Goal: Transaction & Acquisition: Purchase product/service

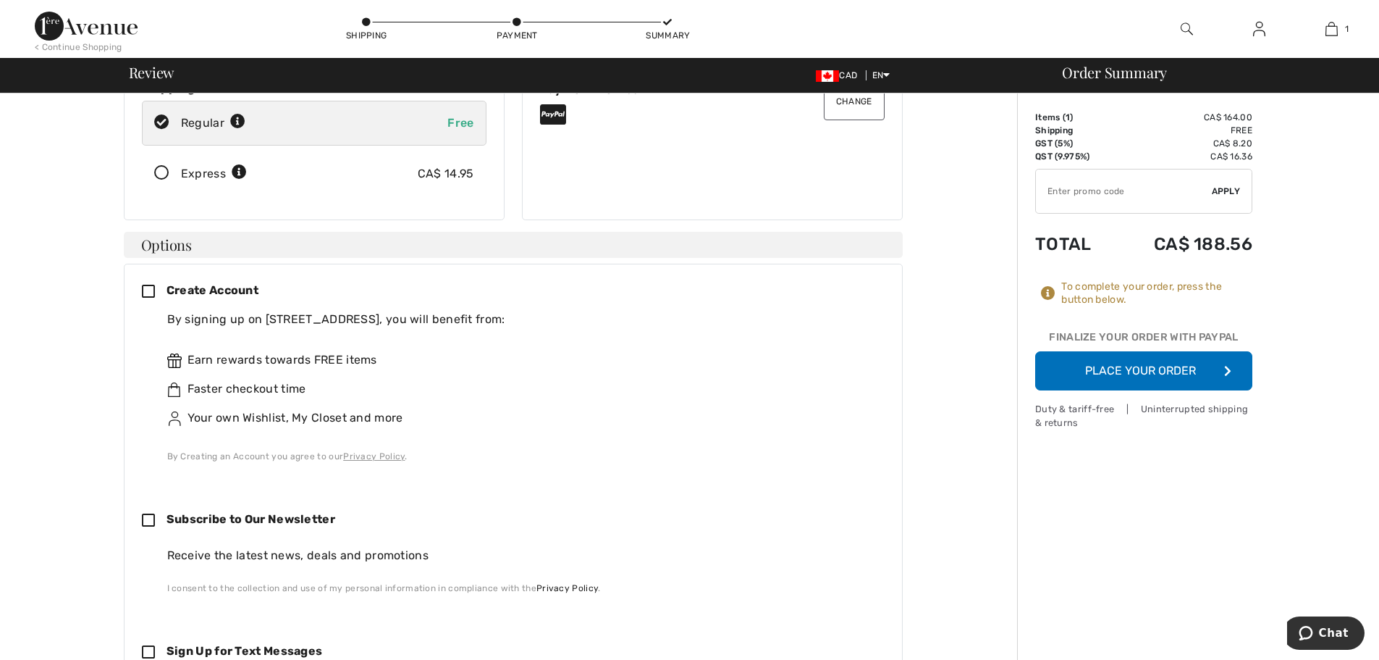
scroll to position [228, 0]
click at [1087, 197] on input "TEXT" at bounding box center [1124, 190] width 176 height 43
type input "NEW15"
click at [1231, 188] on span "Apply" at bounding box center [1226, 191] width 29 height 13
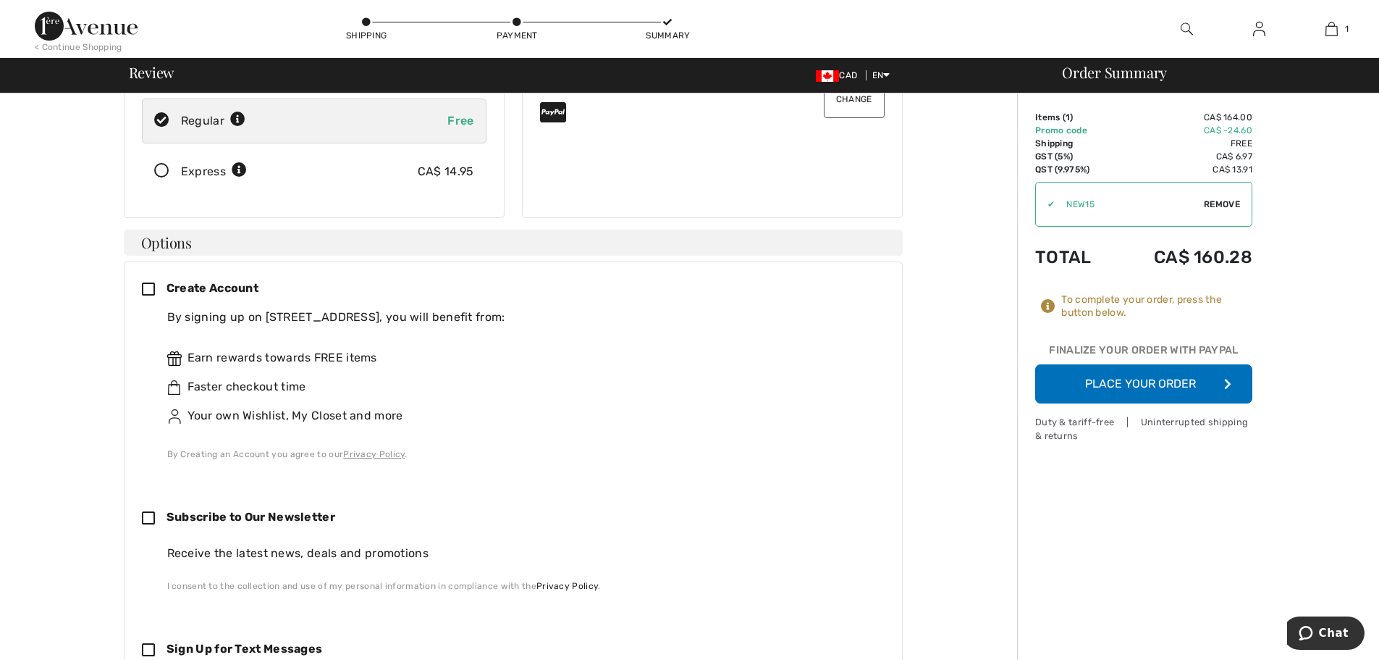
click at [1149, 382] on button "Place Your Order" at bounding box center [1143, 383] width 217 height 39
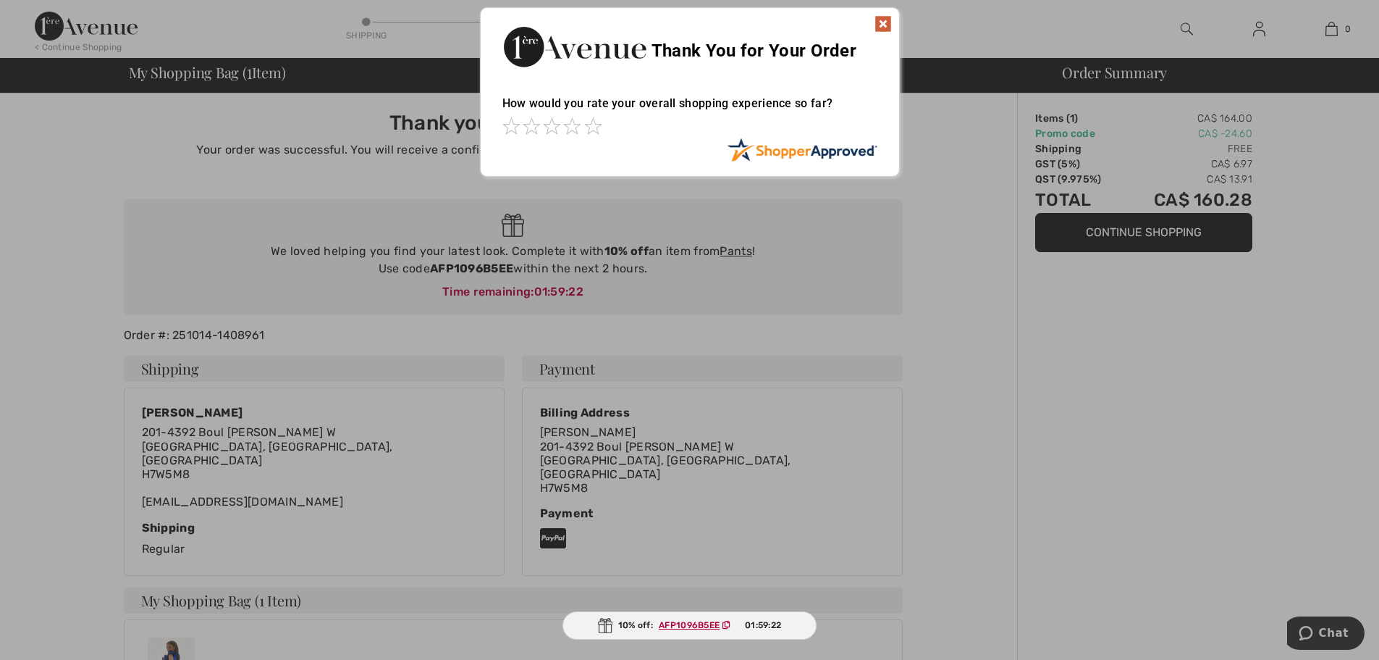
click at [883, 20] on img at bounding box center [883, 23] width 17 height 17
